Goal: Feedback & Contribution: Submit feedback/report problem

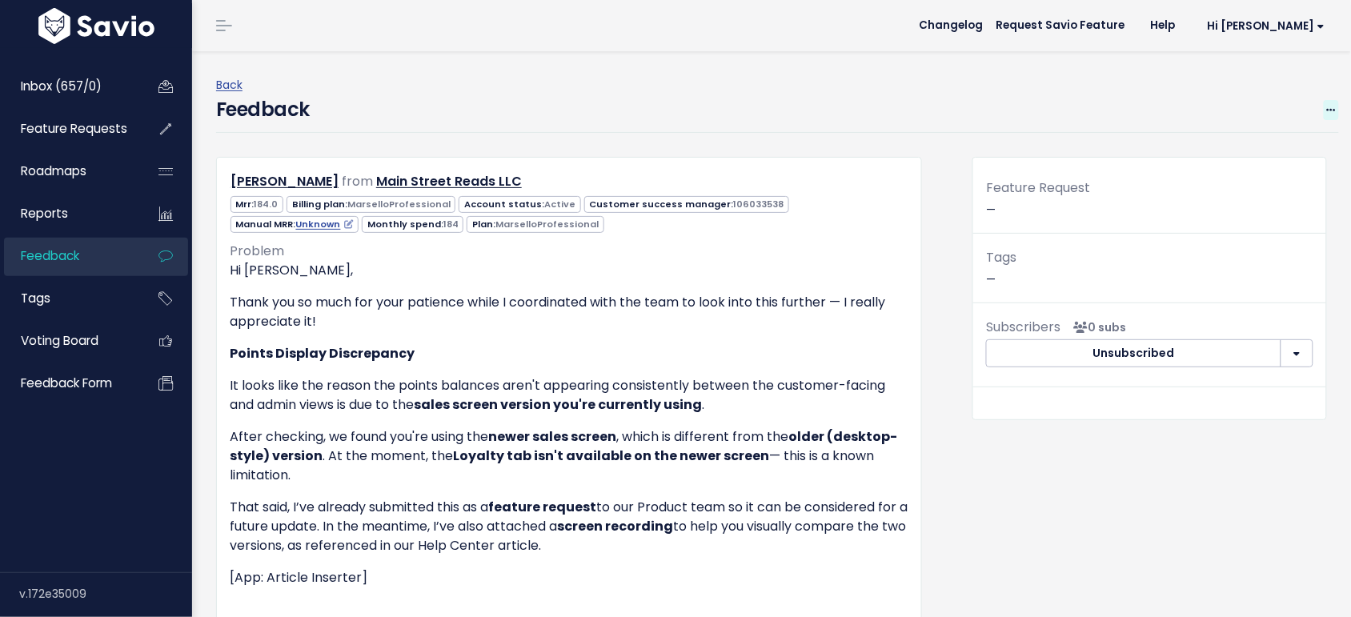
click at [1327, 110] on icon at bounding box center [1331, 111] width 9 height 10
click at [1210, 158] on link "Edit" at bounding box center [1267, 153] width 115 height 31
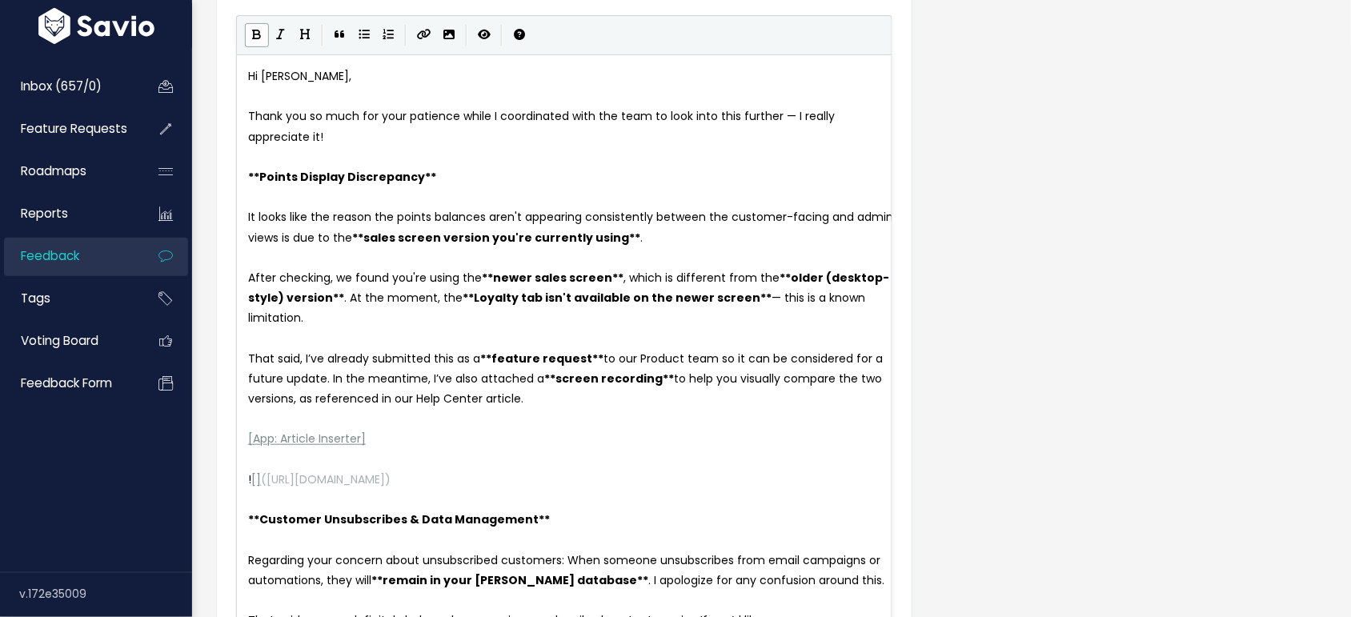
scroll to position [125, 0]
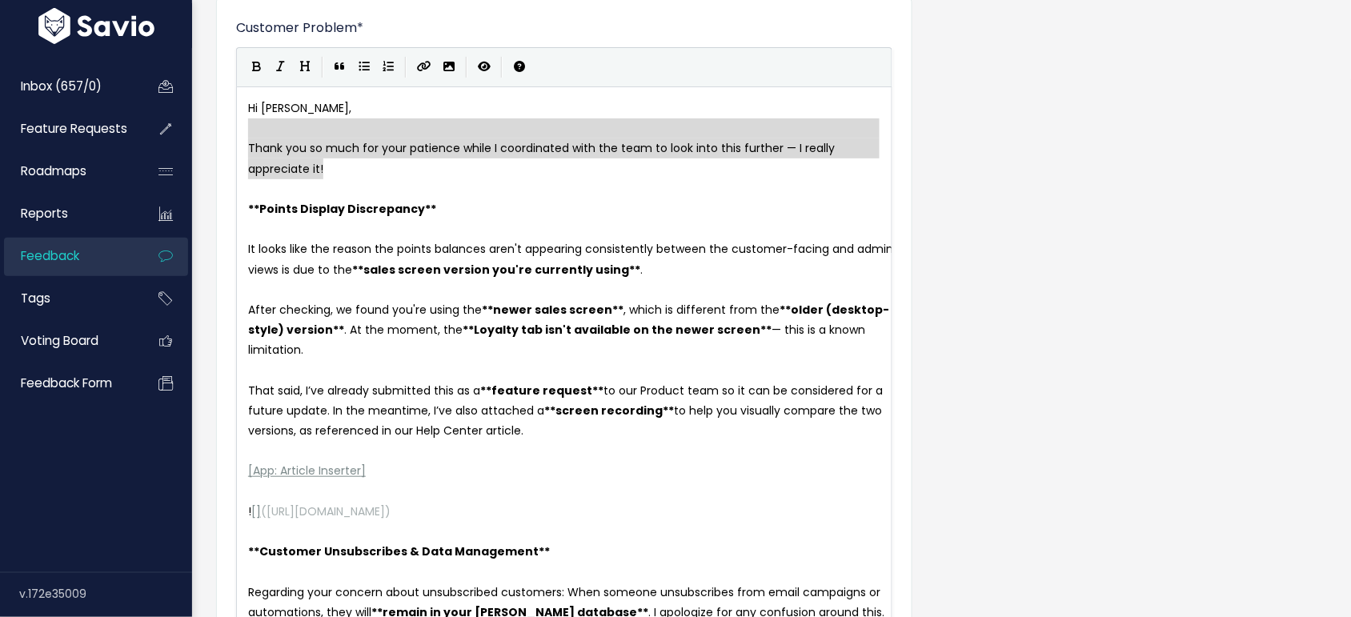
type textarea "Hi Shari, Thank you so much for your patience while I coordinated with the team…"
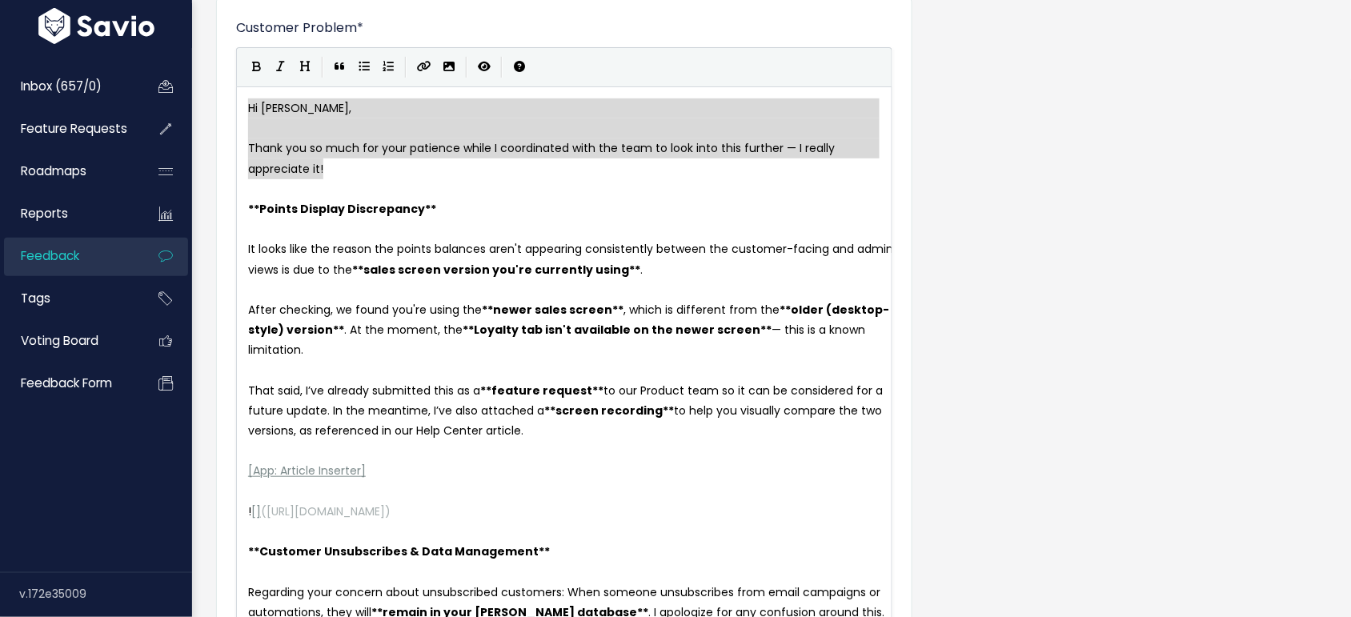
drag, startPoint x: 346, startPoint y: 170, endPoint x: 246, endPoint y: 110, distance: 116.0
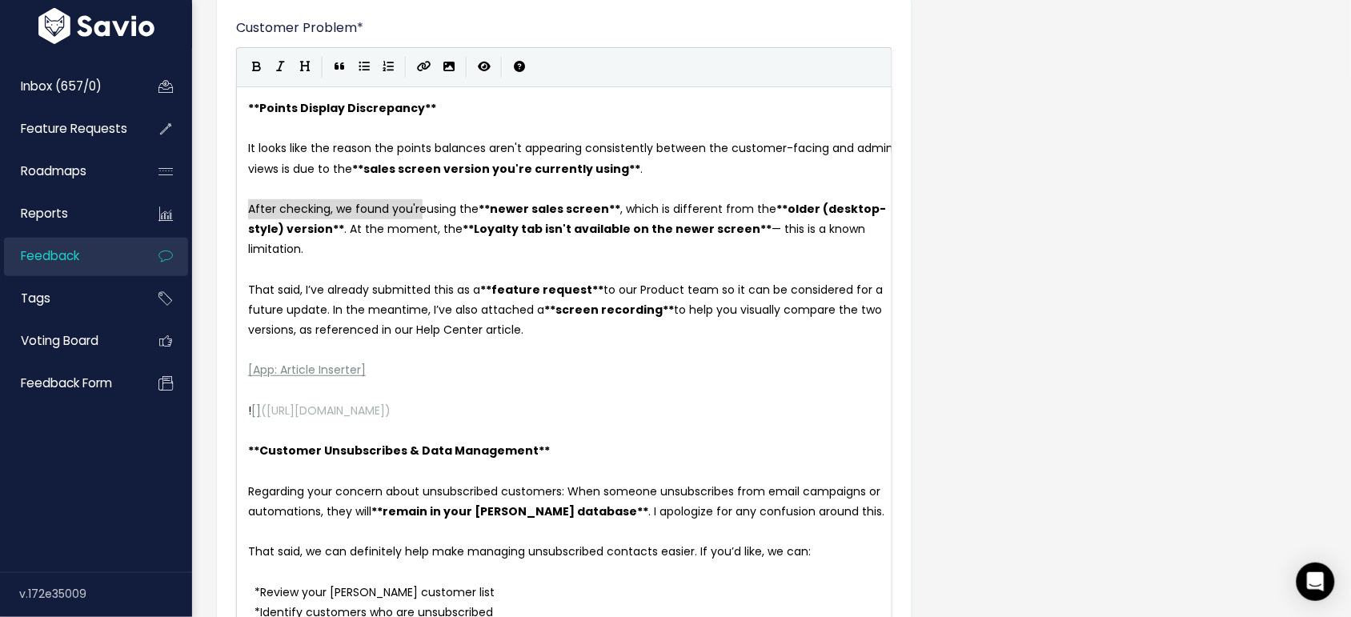
drag, startPoint x: 420, startPoint y: 210, endPoint x: 246, endPoint y: 217, distance: 173.8
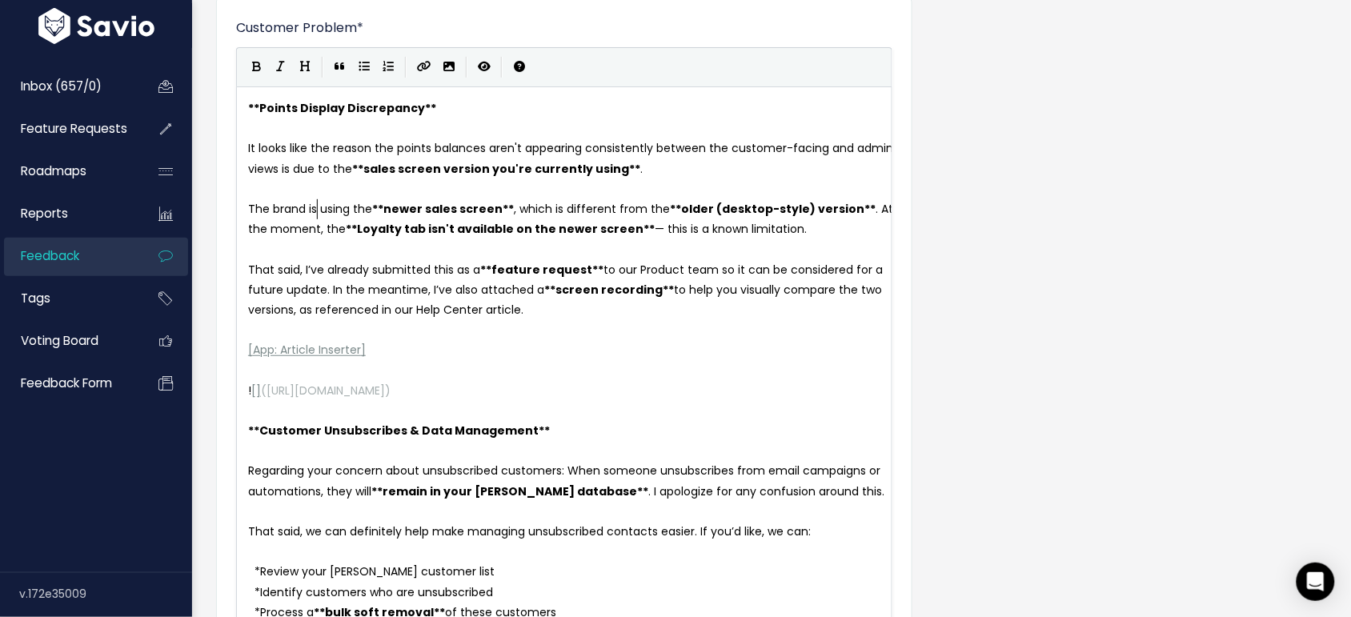
type textarea "The brand is"
type textarea "That said, I’ve already submitted this as a **feature request** to our Product …"
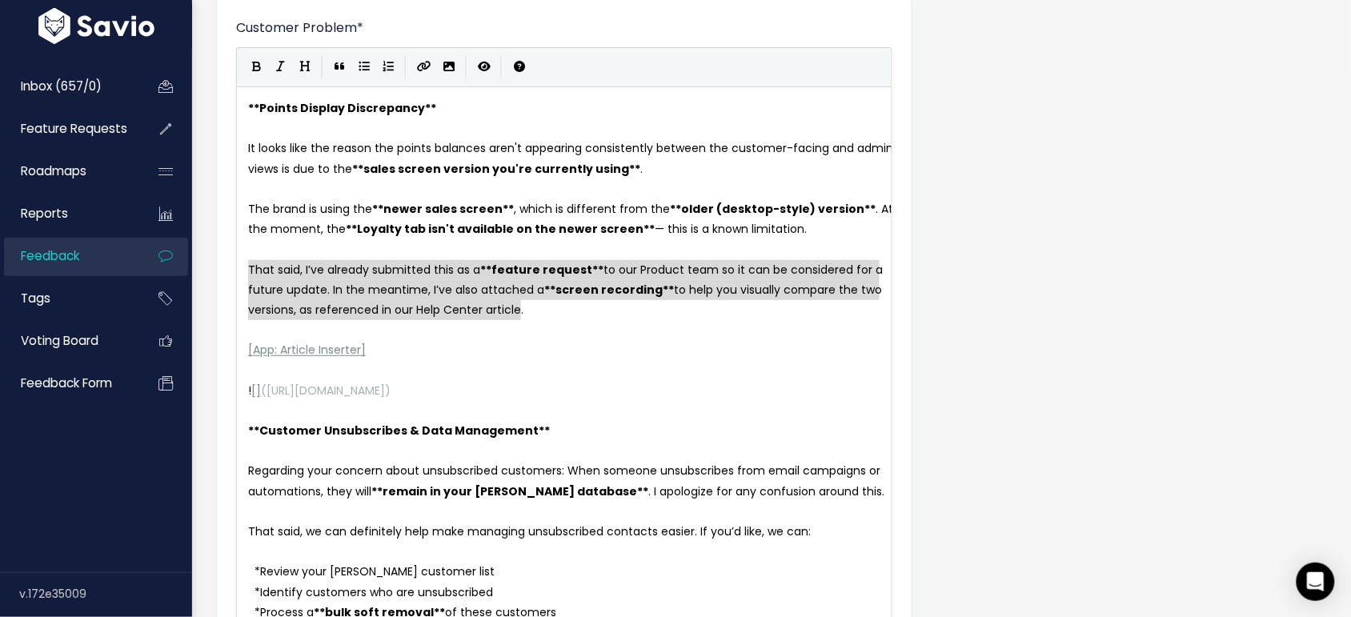
drag, startPoint x: 246, startPoint y: 268, endPoint x: 607, endPoint y: 310, distance: 363.4
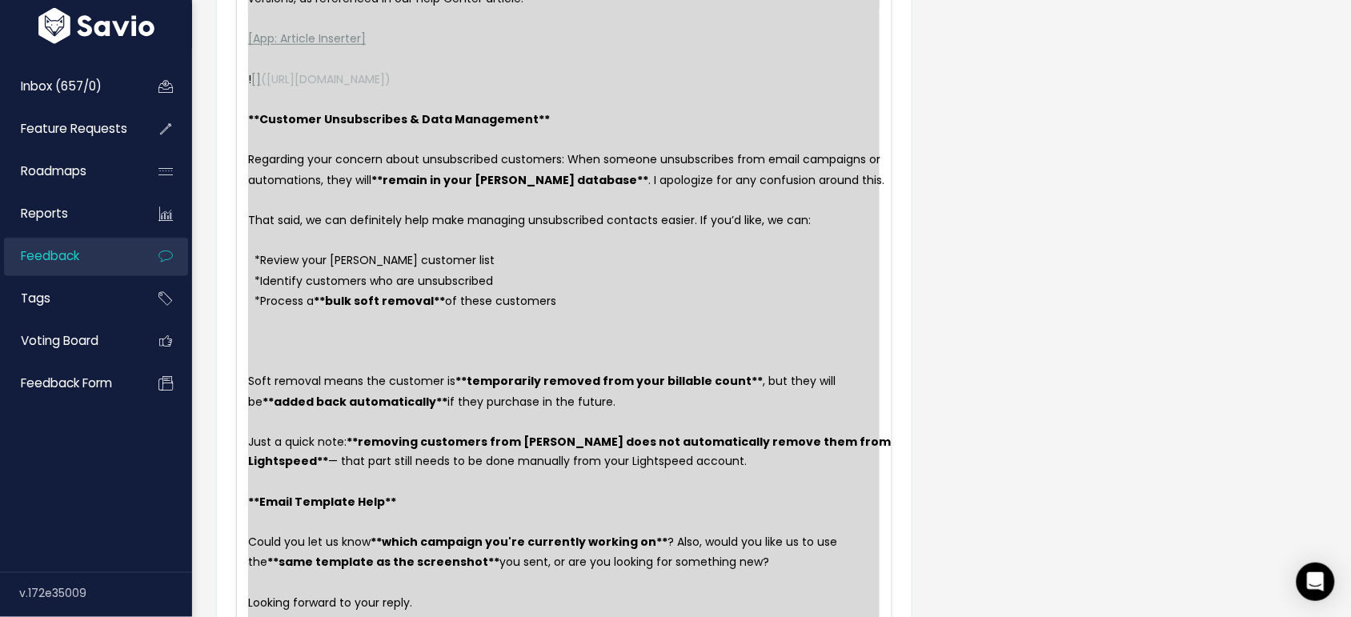
scroll to position [498, 0]
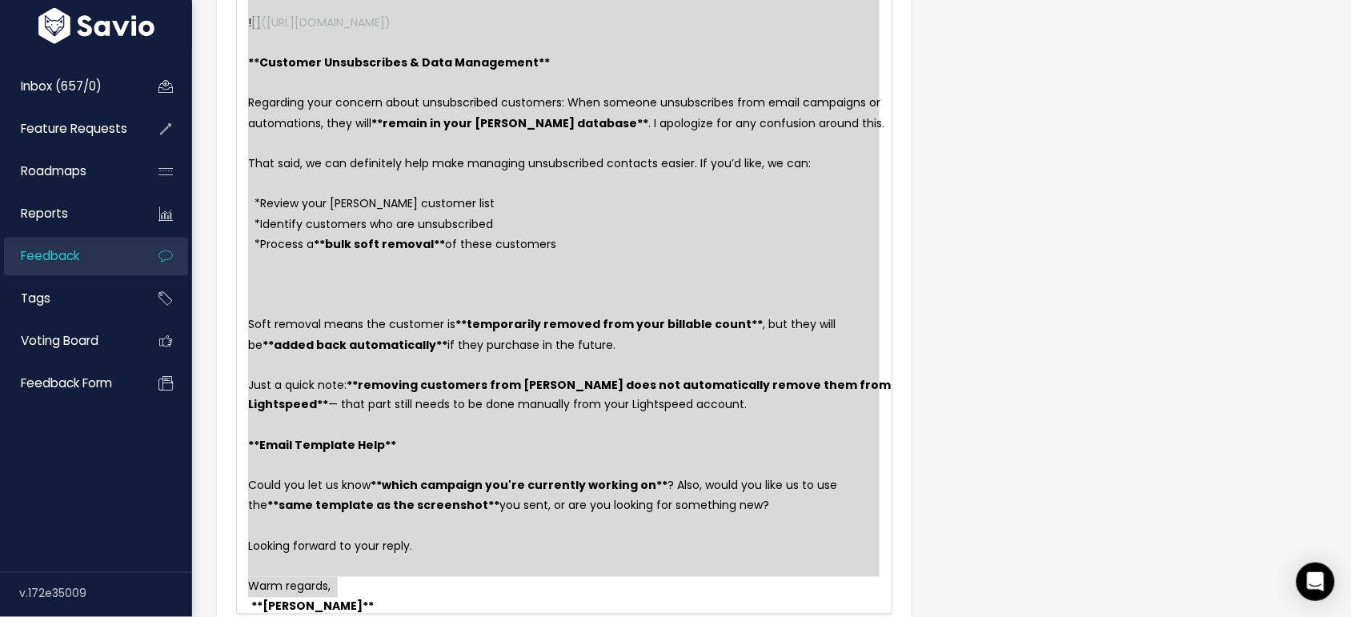
type textarea "That said, I’ve already submitted this as a **feature request** to our Product …"
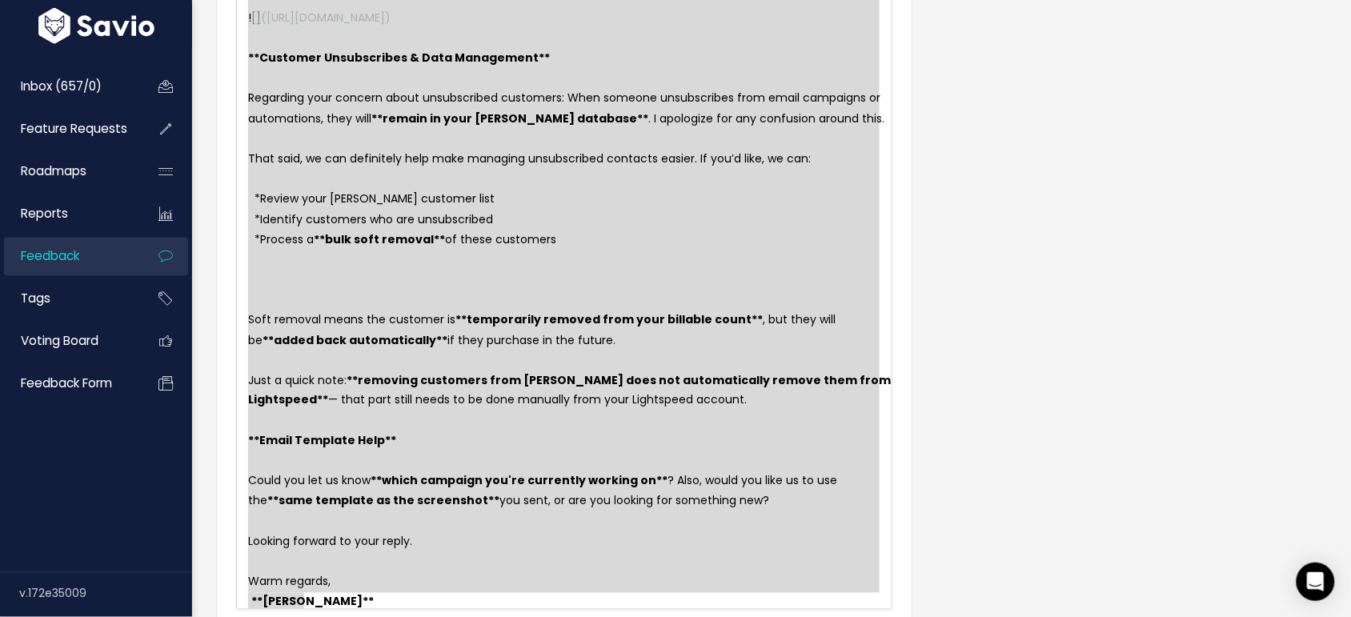
drag, startPoint x: 250, startPoint y: 272, endPoint x: 665, endPoint y: 646, distance: 558.7
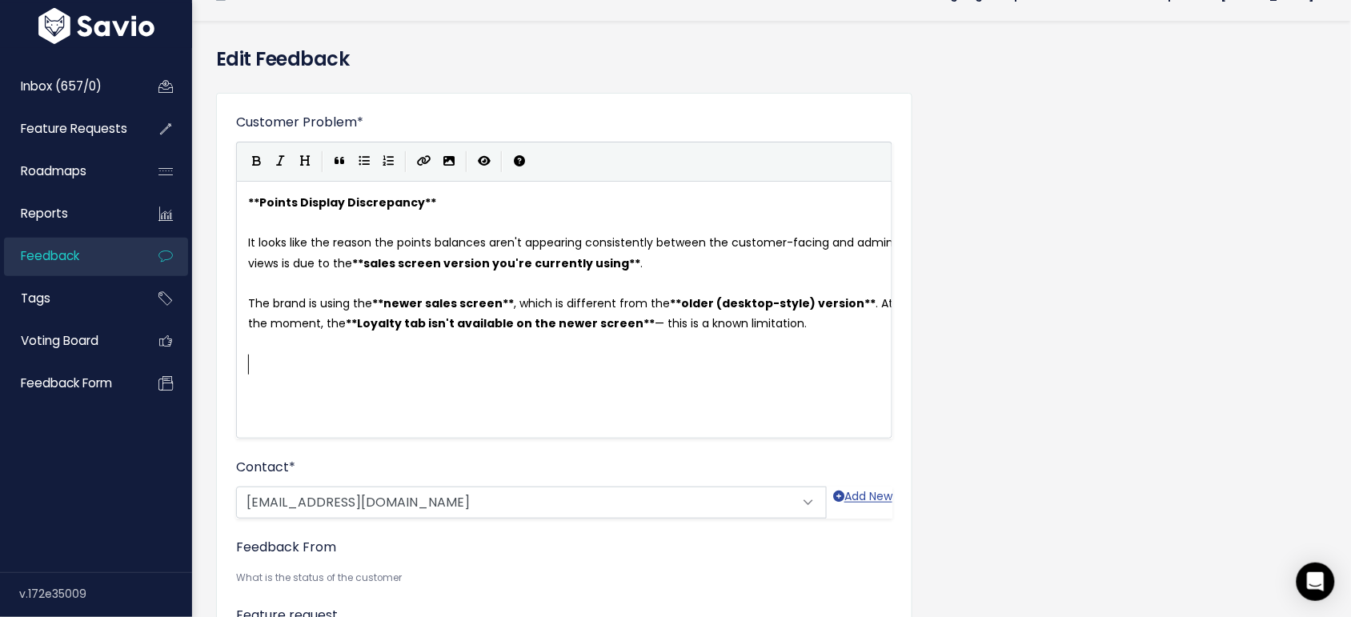
scroll to position [0, 0]
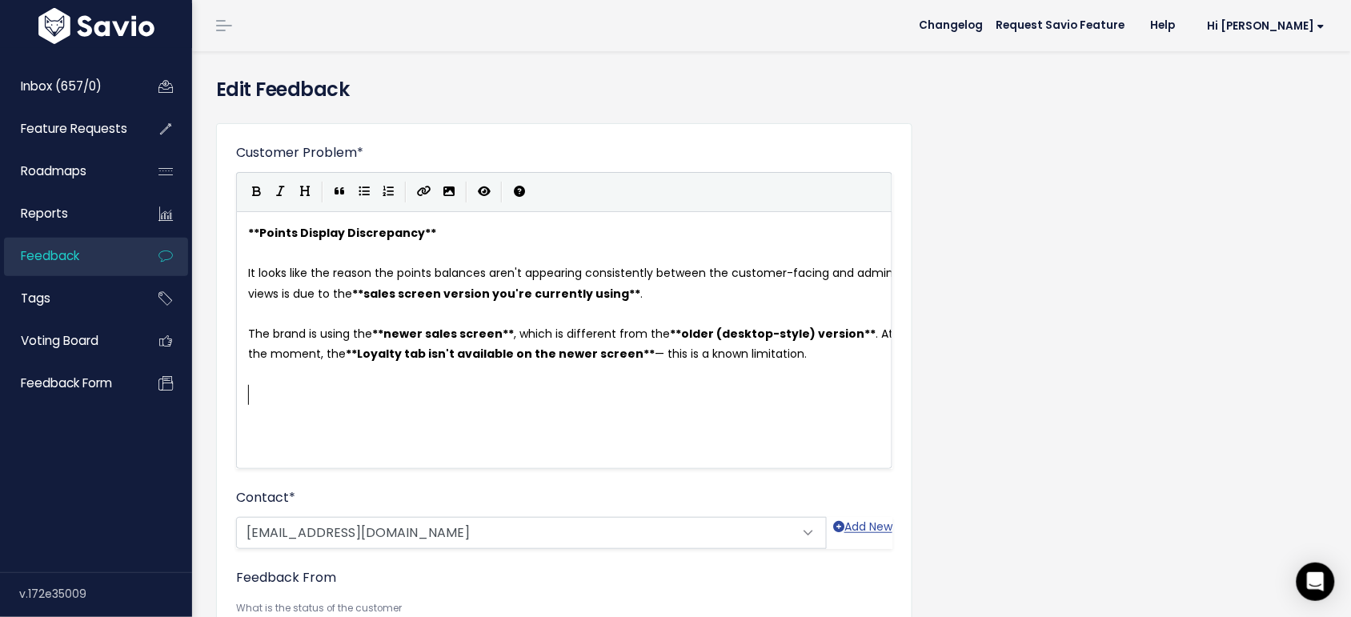
click at [486, 453] on div "x ** Points Display Discrepancy ** ​ It looks like the reason the points balanc…" at bounding box center [584, 360] width 679 height 280
click at [448, 236] on pre "** Points Display Discrepancy **" at bounding box center [572, 233] width 654 height 20
type textarea "on lS"
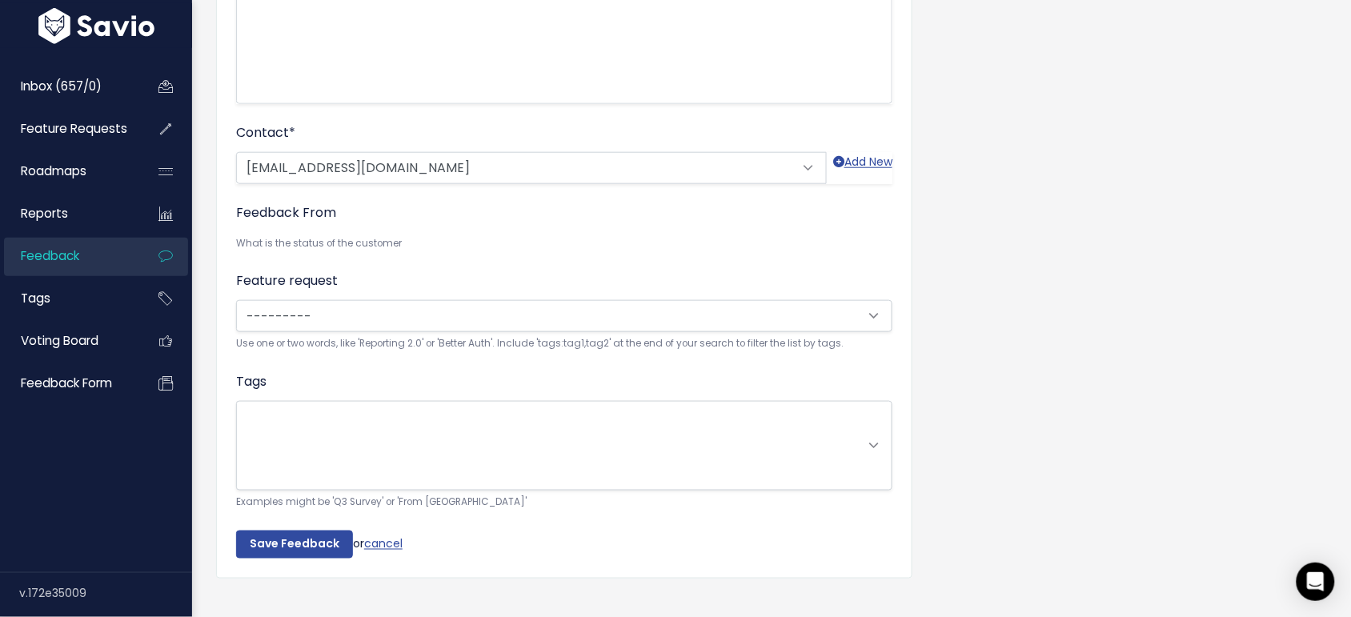
scroll to position [400, 0]
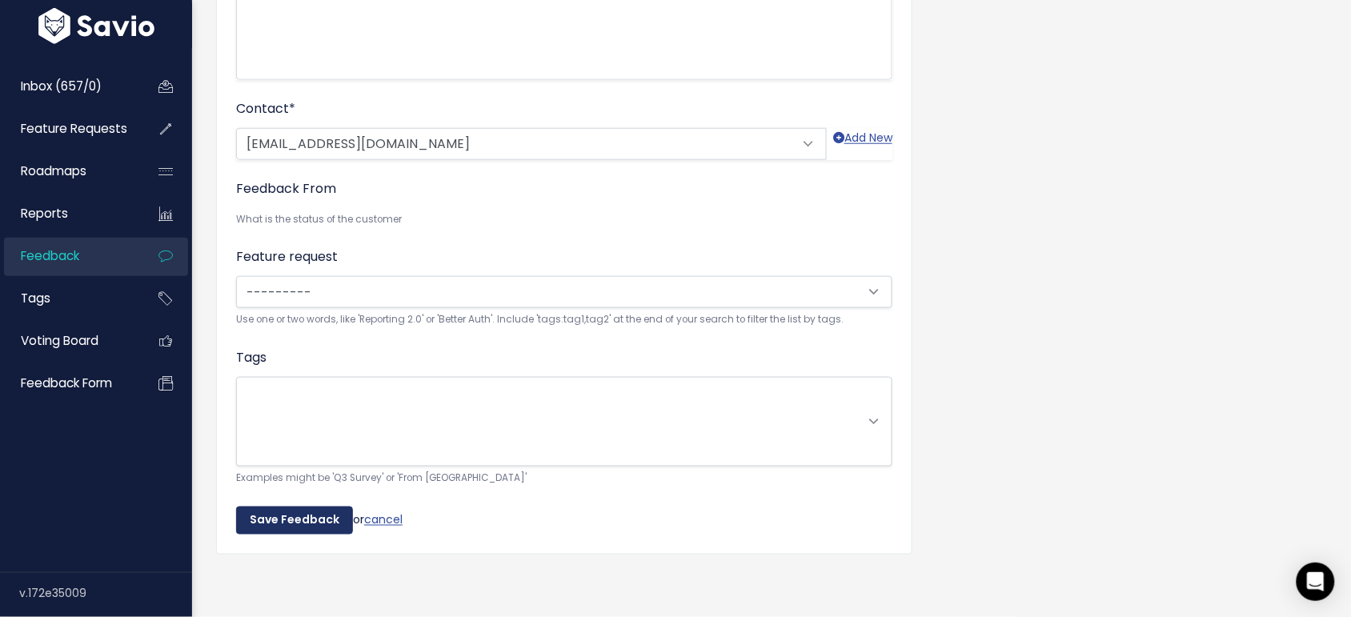
type textarea "LSR"
click at [306, 508] on input "Save Feedback" at bounding box center [294, 521] width 117 height 29
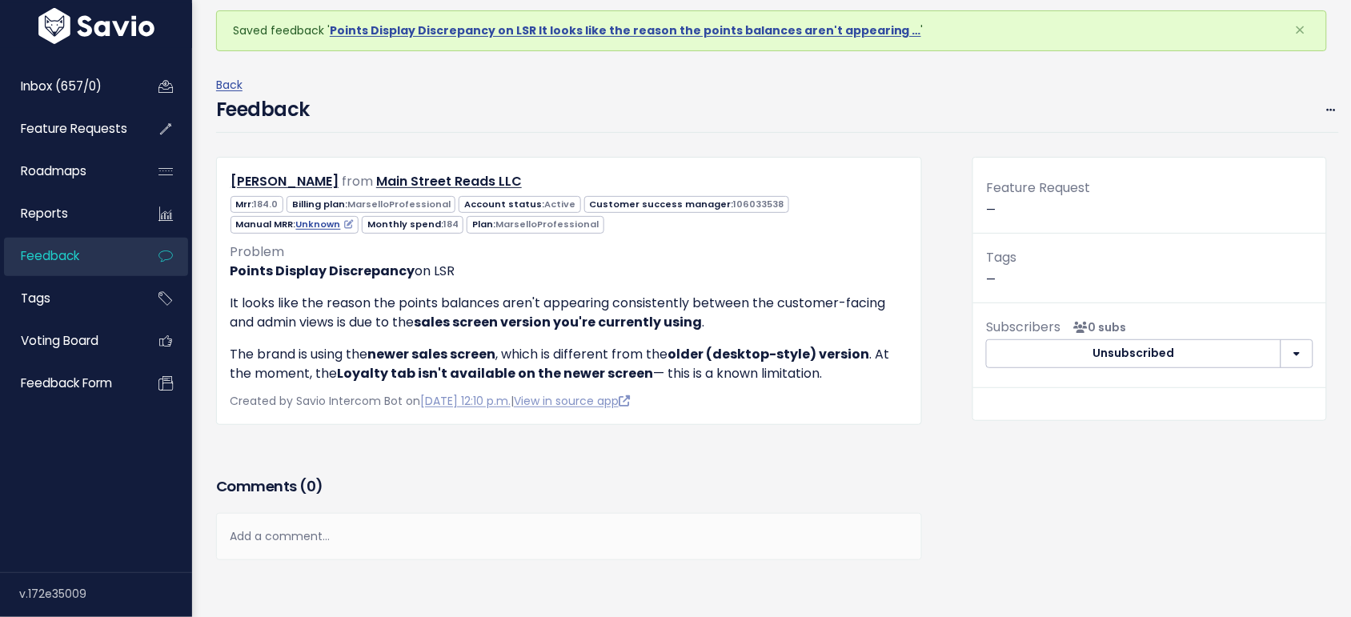
scroll to position [100, 0]
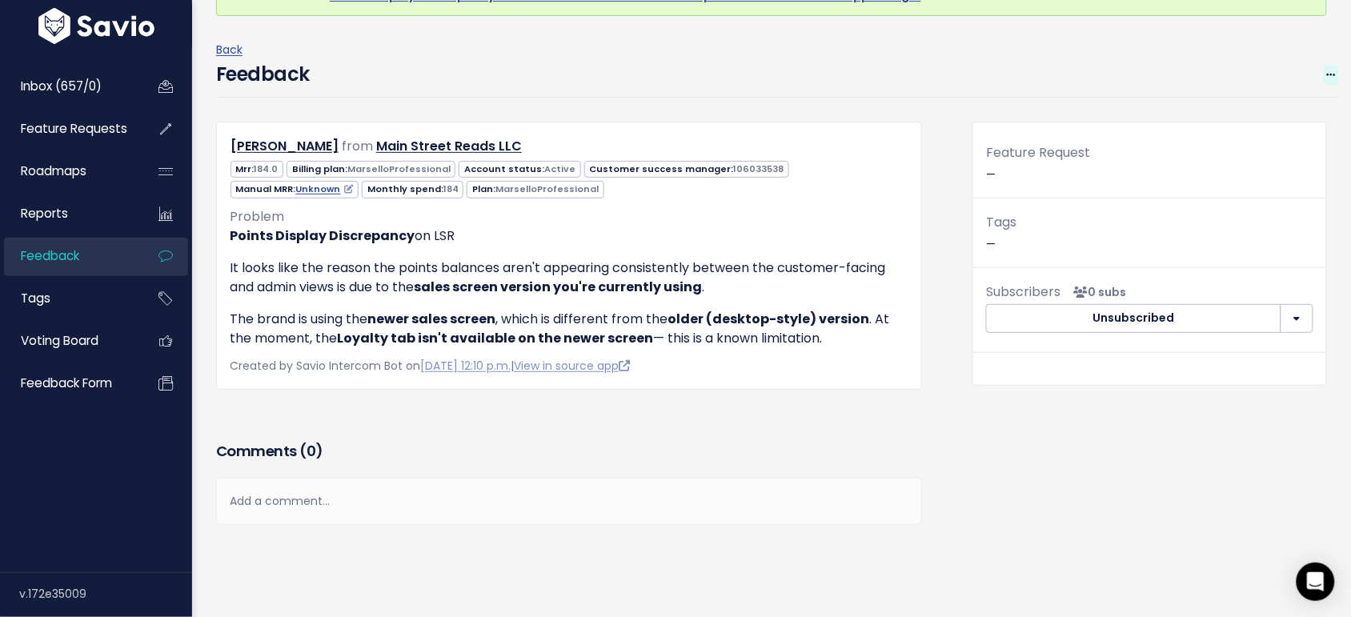
click at [1327, 70] on icon at bounding box center [1331, 75] width 9 height 10
click at [1210, 121] on link "Edit" at bounding box center [1267, 119] width 115 height 31
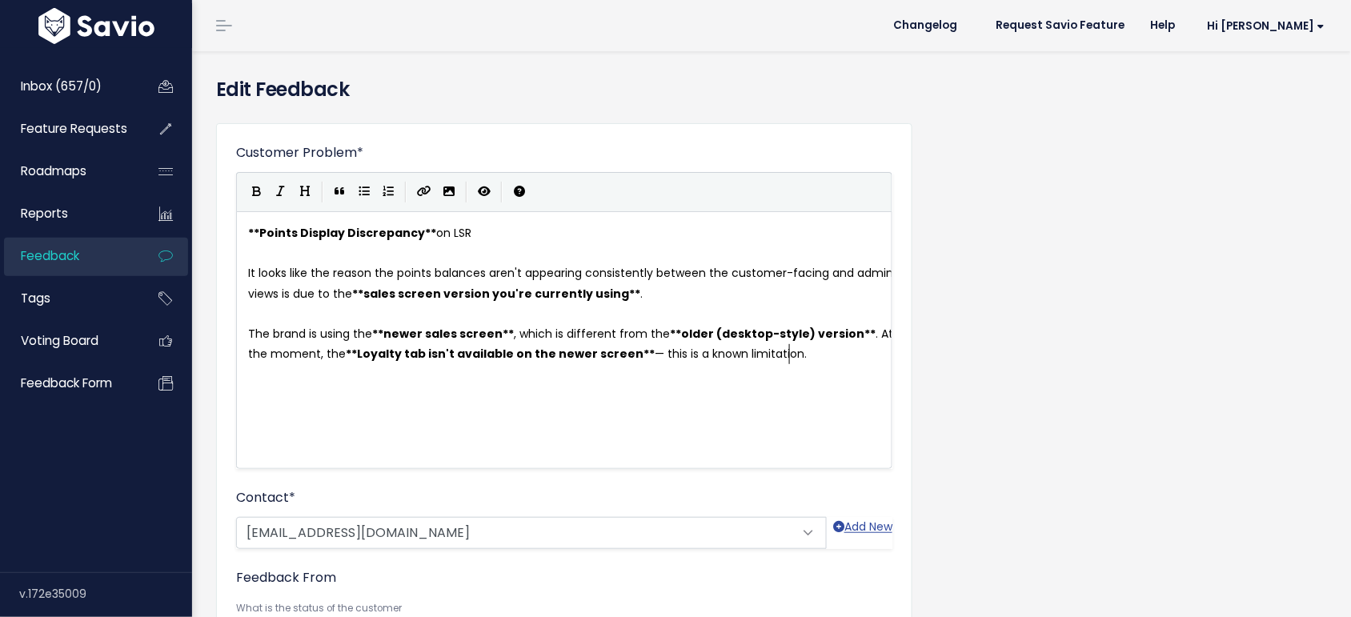
scroll to position [1, 0]
click at [561, 241] on pre "** Points Display Discrepancy ** on LSR" at bounding box center [572, 233] width 654 height 20
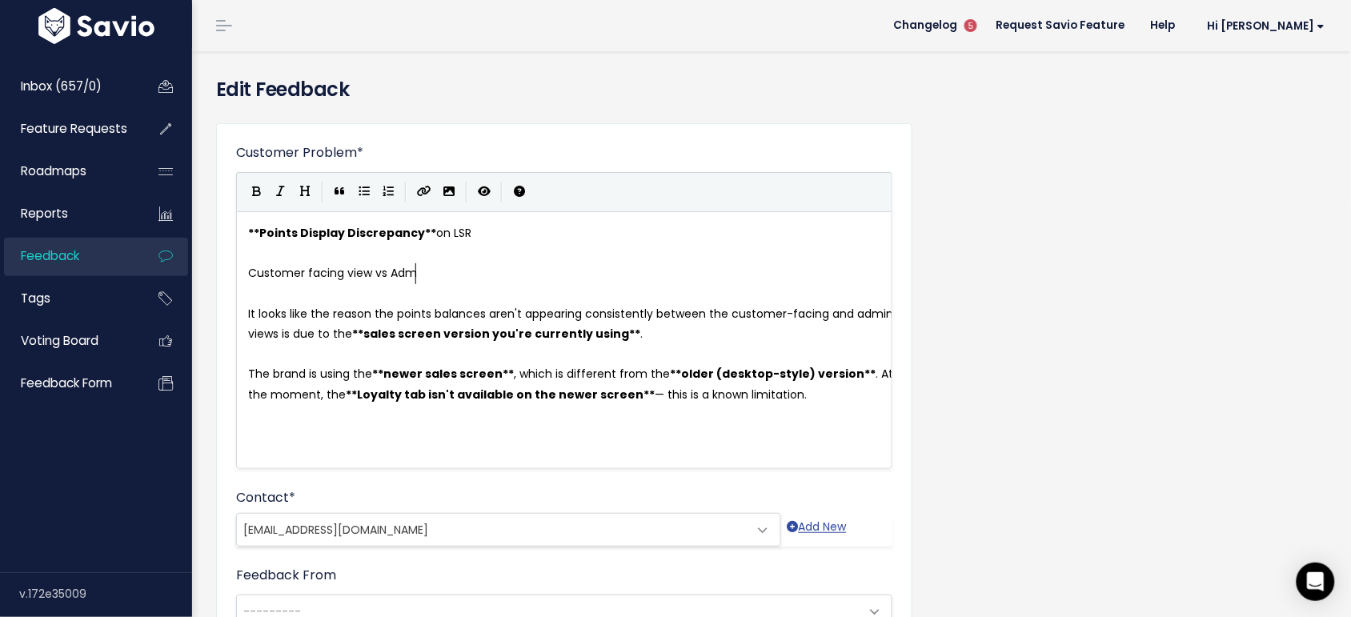
scroll to position [6, 176]
type textarea "Customer facing view vs Admin"
type textarea "vu"
type textarea "iew"
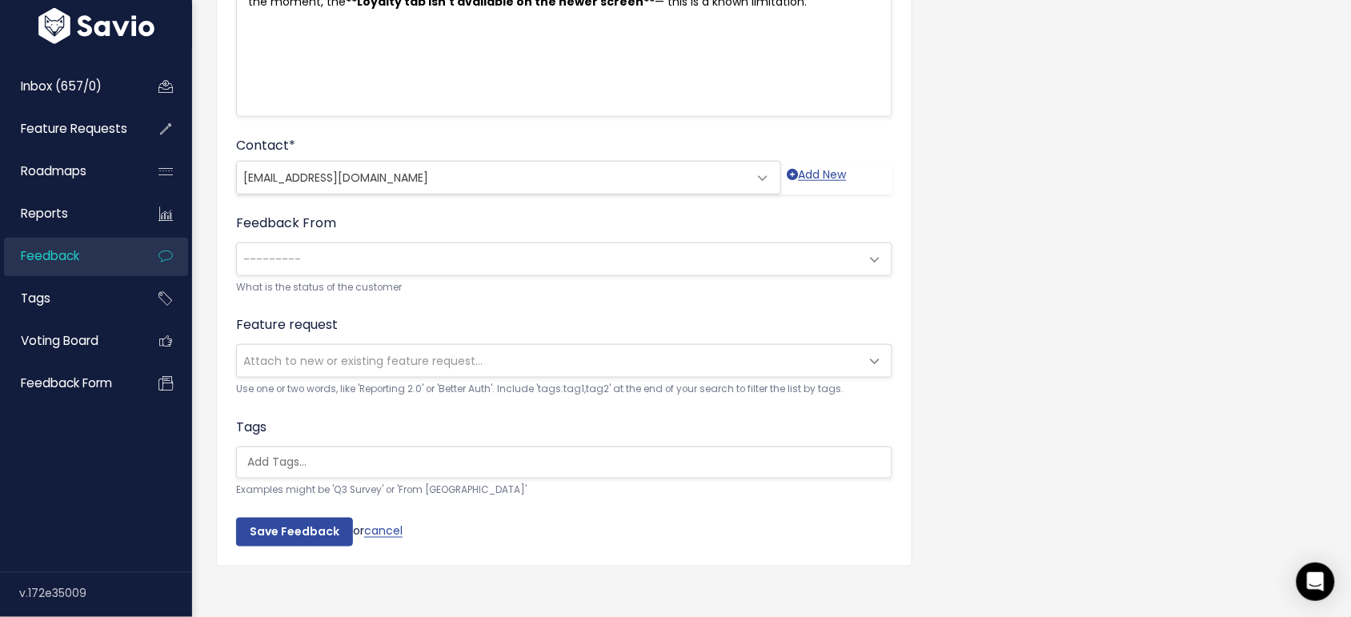
scroll to position [381, 0]
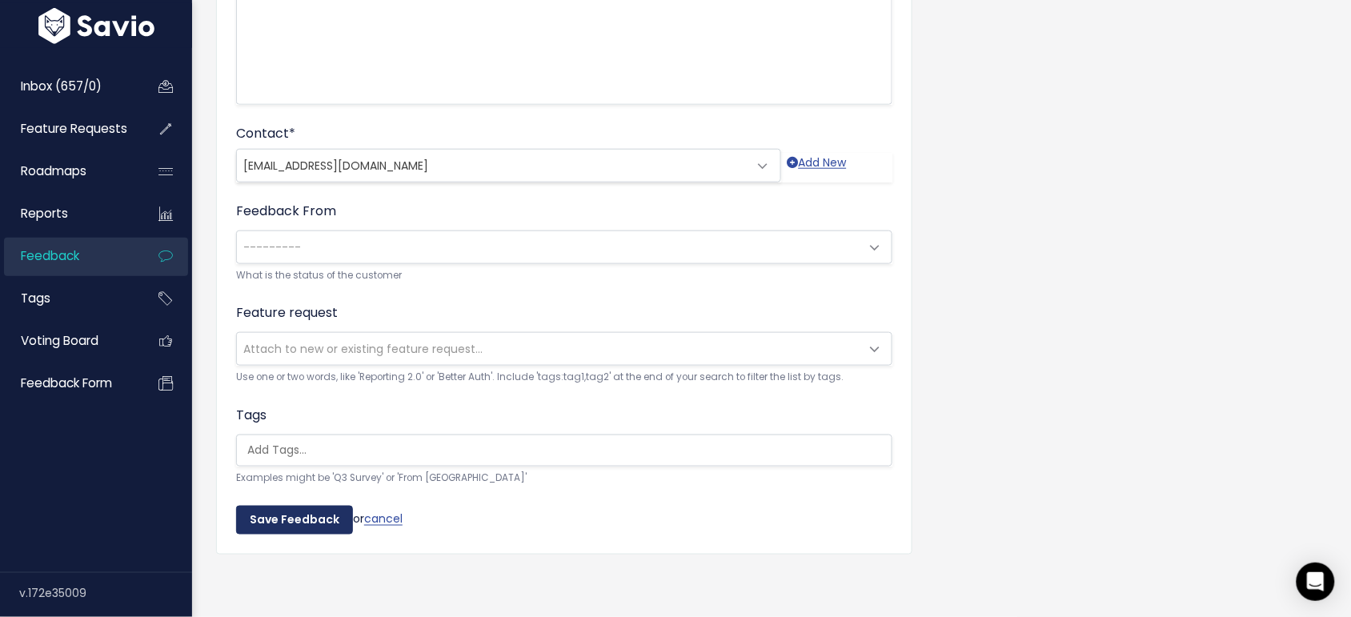
click at [325, 506] on input "Save Feedback" at bounding box center [294, 520] width 117 height 29
